Goal: Use online tool/utility: Utilize a website feature to perform a specific function

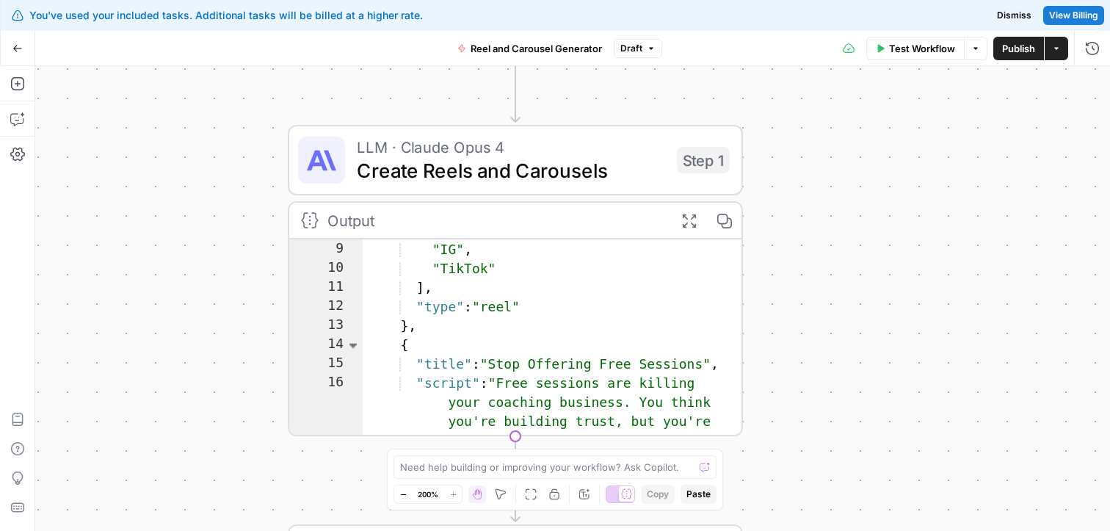
scroll to position [250, 0]
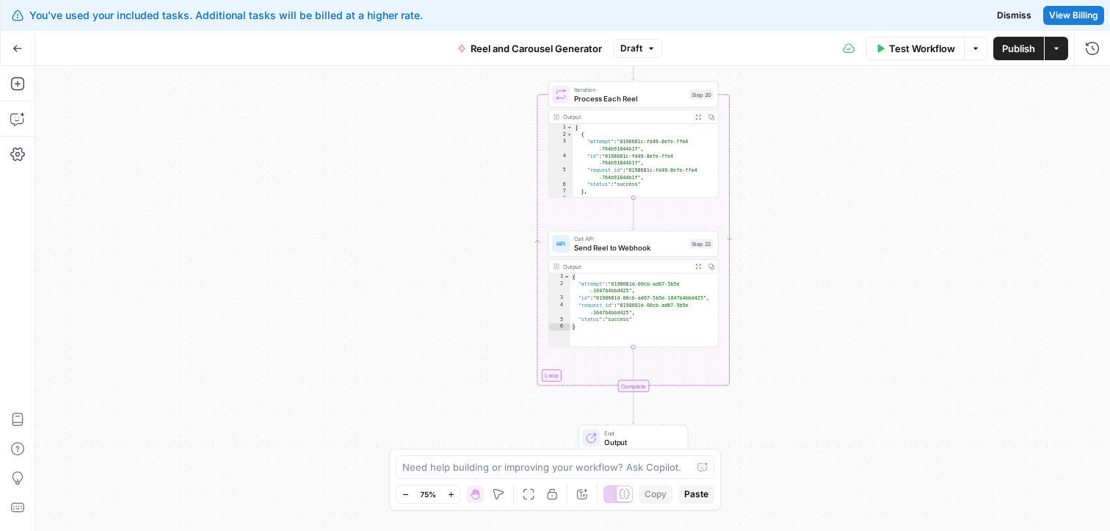
click at [1013, 46] on span "Publish" at bounding box center [1018, 48] width 33 height 15
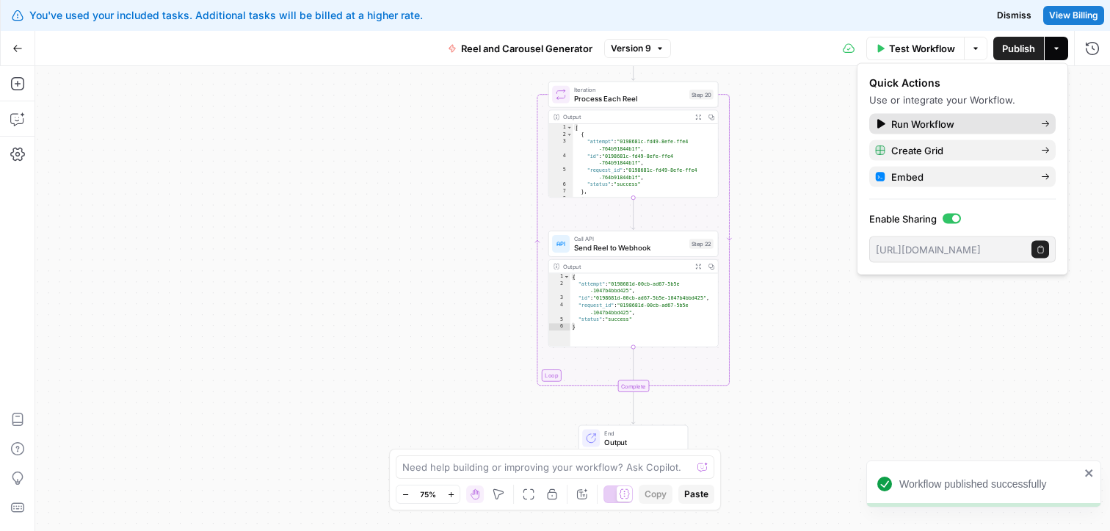
click at [922, 118] on span "Run Workflow" at bounding box center [961, 124] width 138 height 15
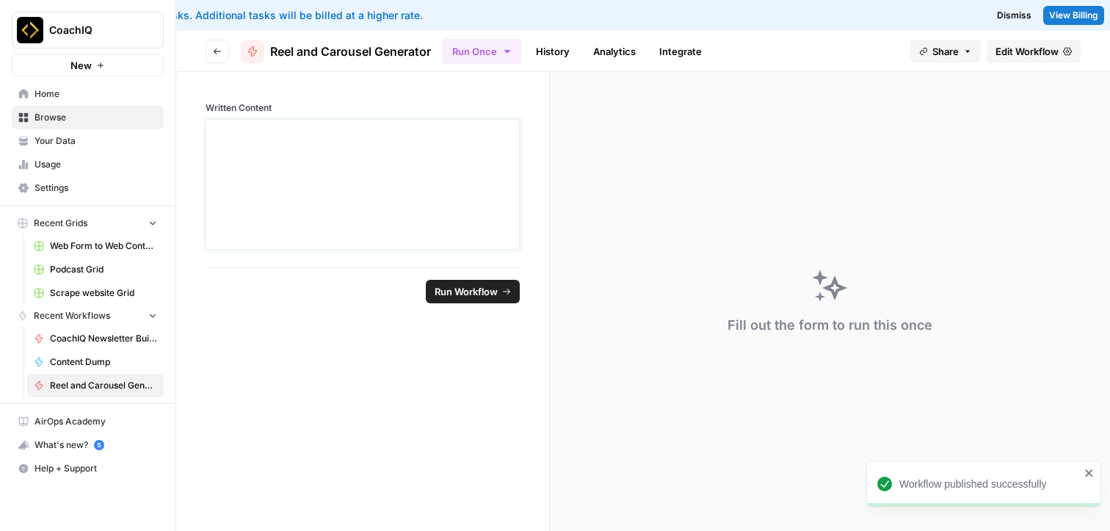
click at [393, 189] on div at bounding box center [362, 185] width 295 height 118
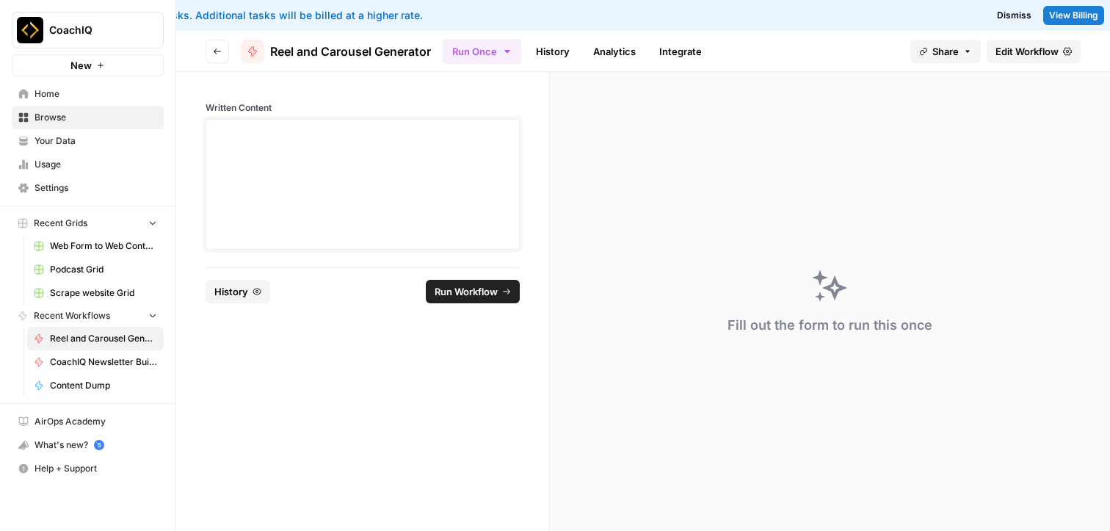
click at [369, 168] on div at bounding box center [362, 185] width 295 height 118
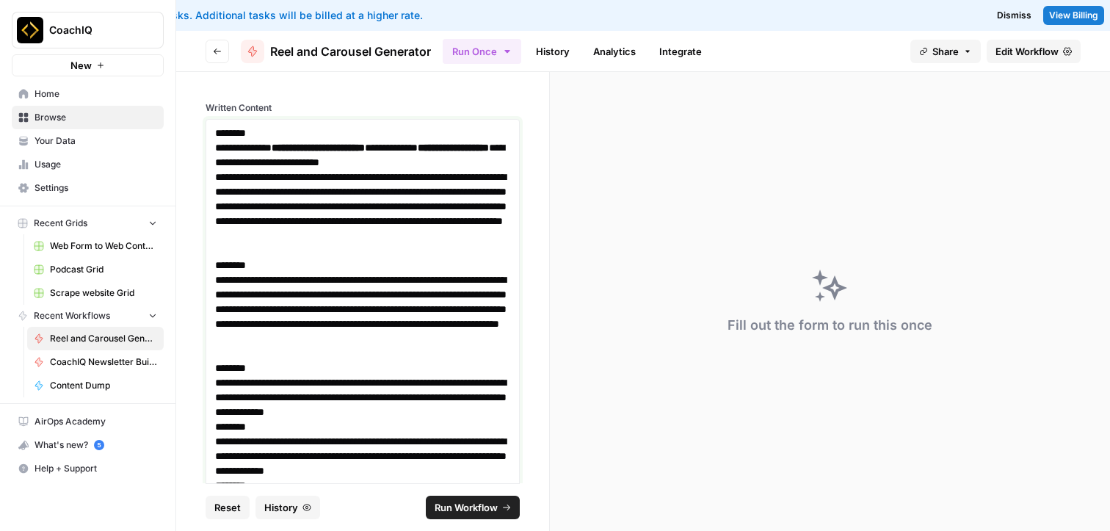
click at [405, 268] on p "********" at bounding box center [362, 265] width 295 height 15
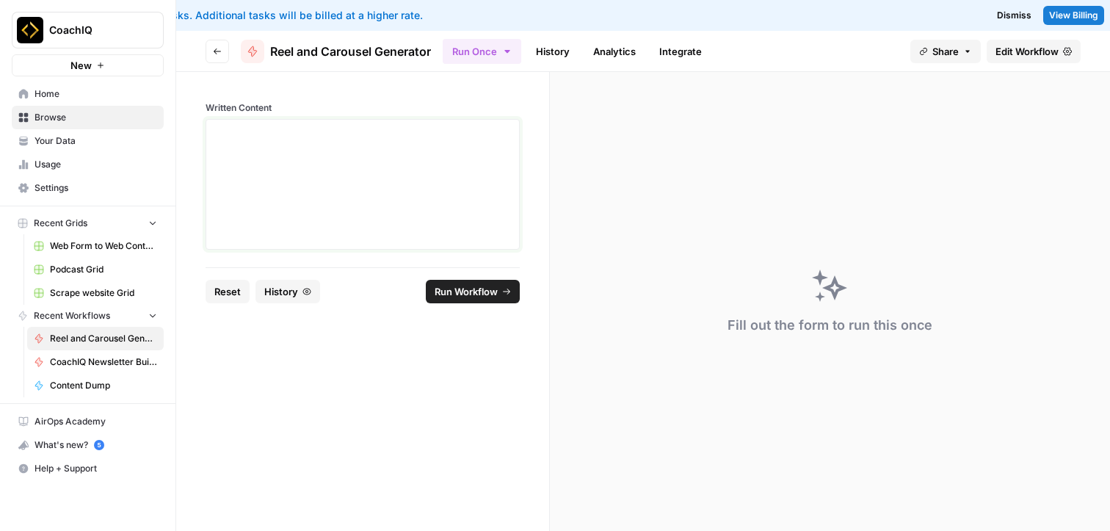
scroll to position [144, 0]
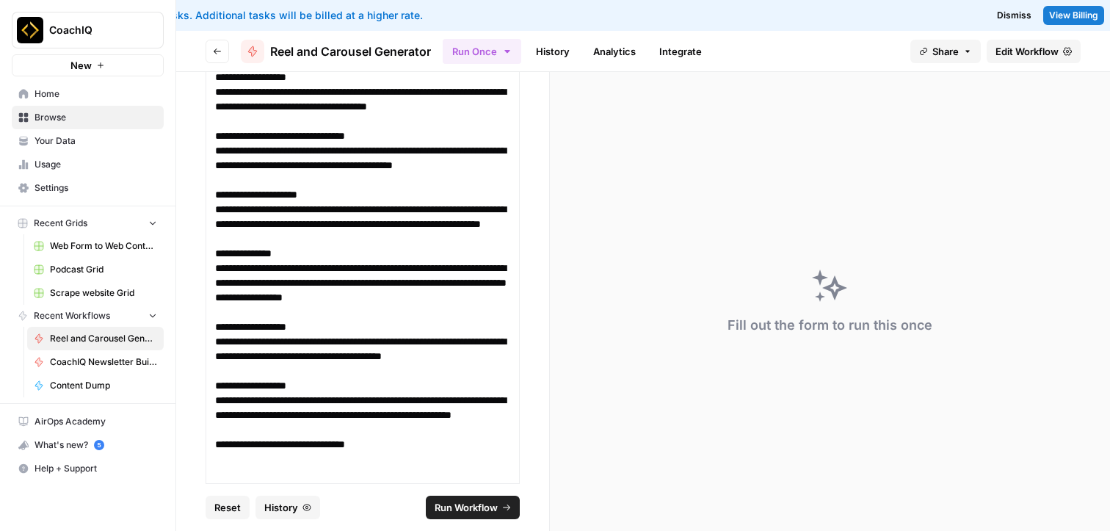
click at [468, 503] on span "Run Workflow" at bounding box center [466, 507] width 63 height 15
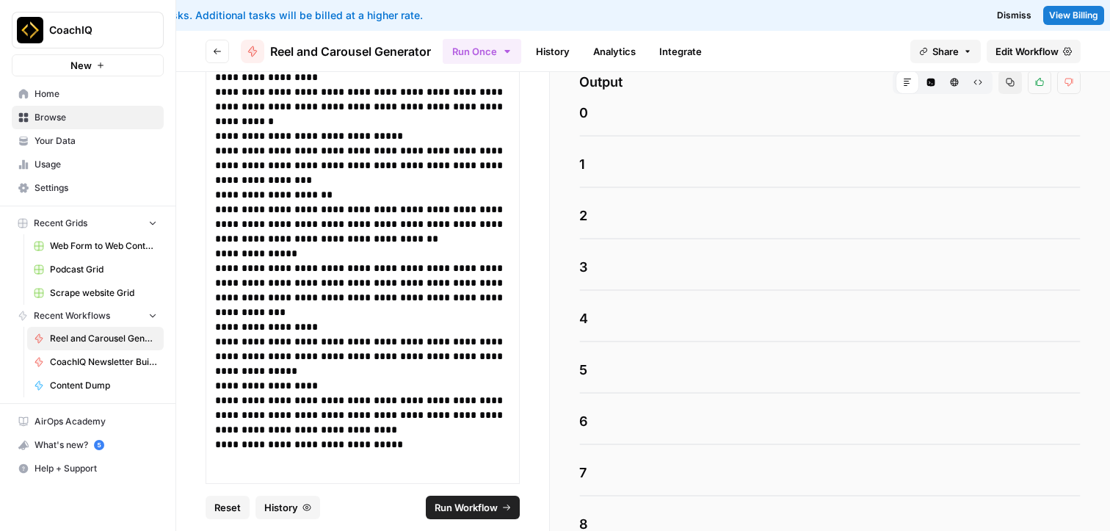
scroll to position [0, 0]
